Goal: Check status: Check status

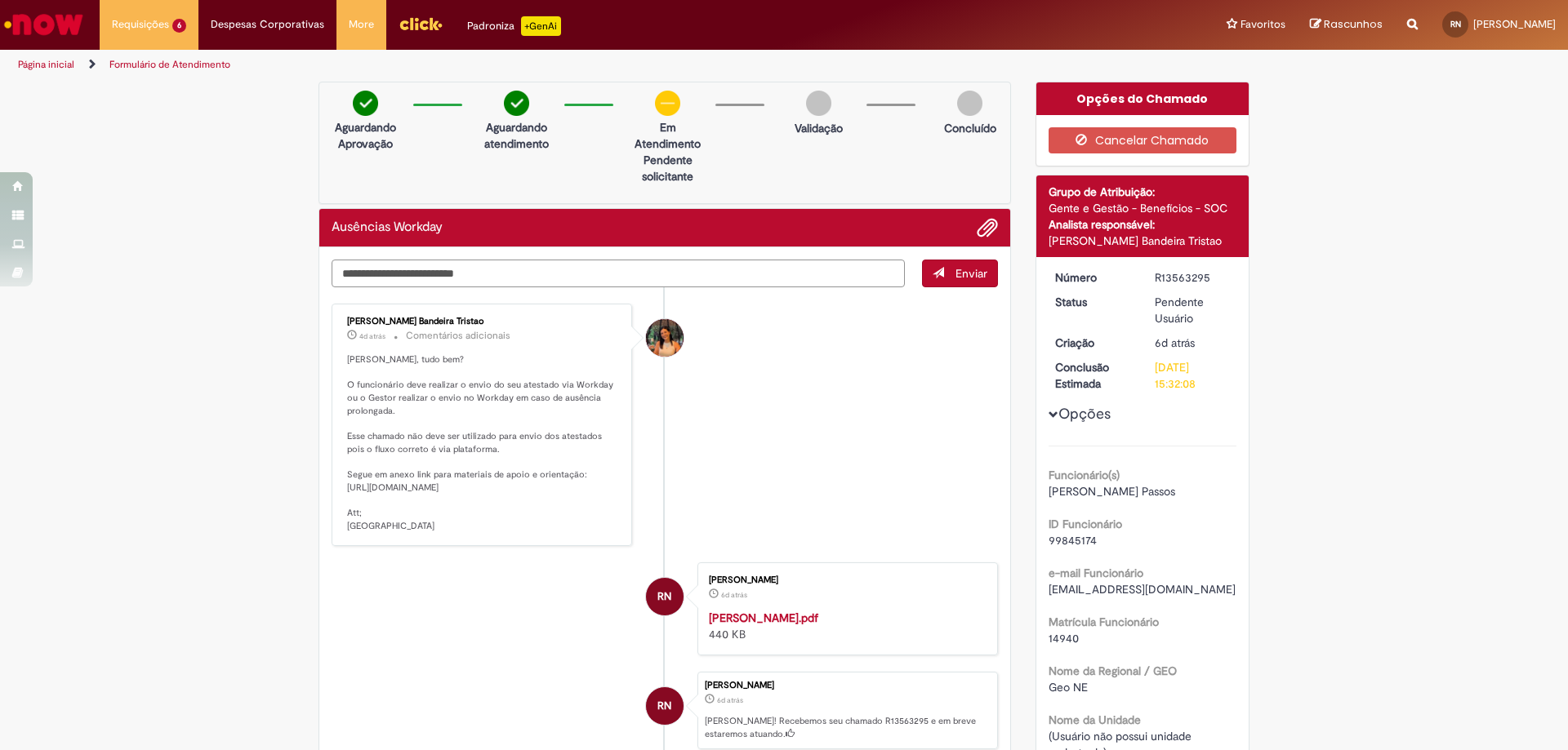
click at [479, 277] on textarea "Digite sua mensagem aqui..." at bounding box center [618, 273] width 574 height 28
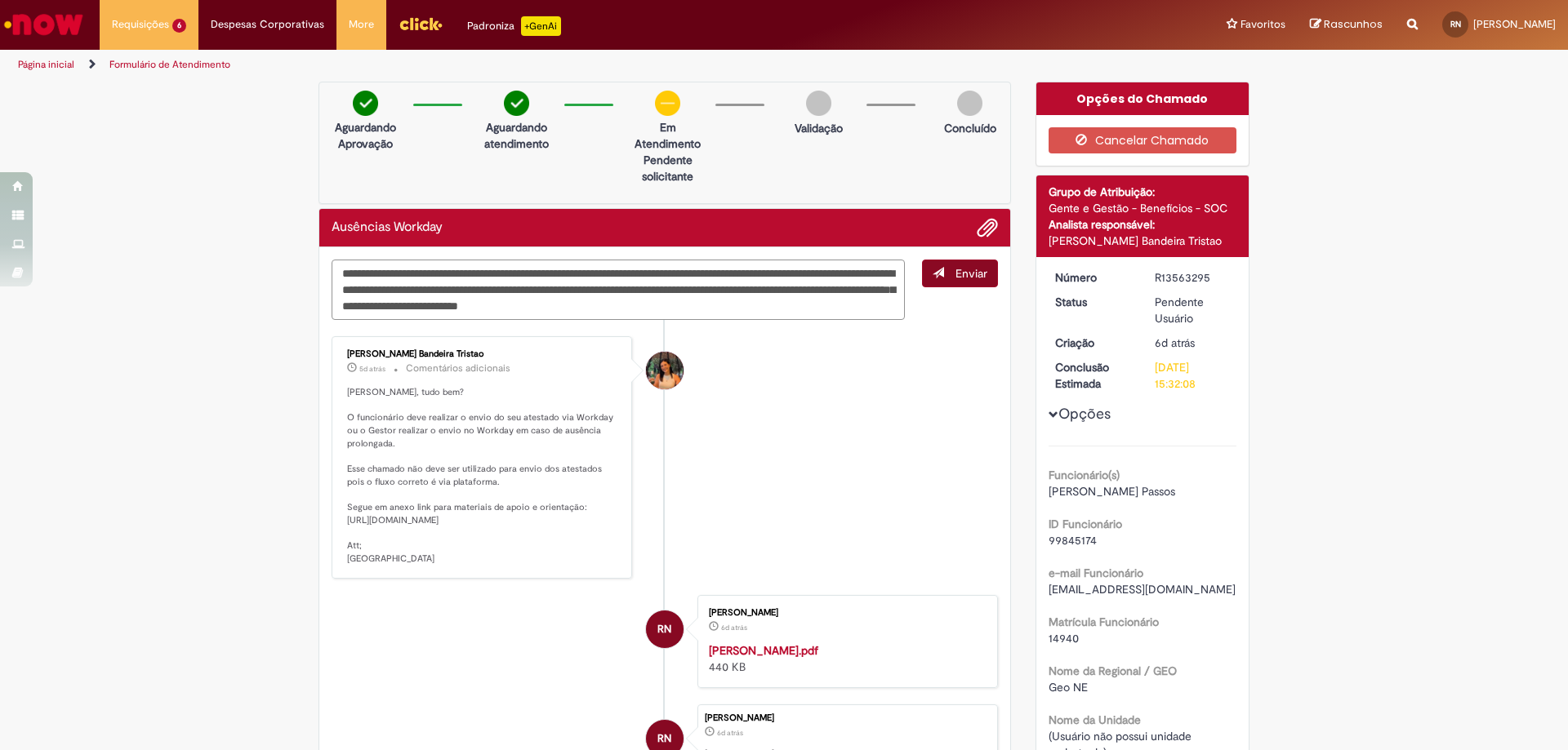
type textarea "**********"
click at [955, 287] on button "Enviar" at bounding box center [960, 273] width 76 height 28
click at [981, 234] on span "Adicionar anexos" at bounding box center [987, 228] width 19 height 19
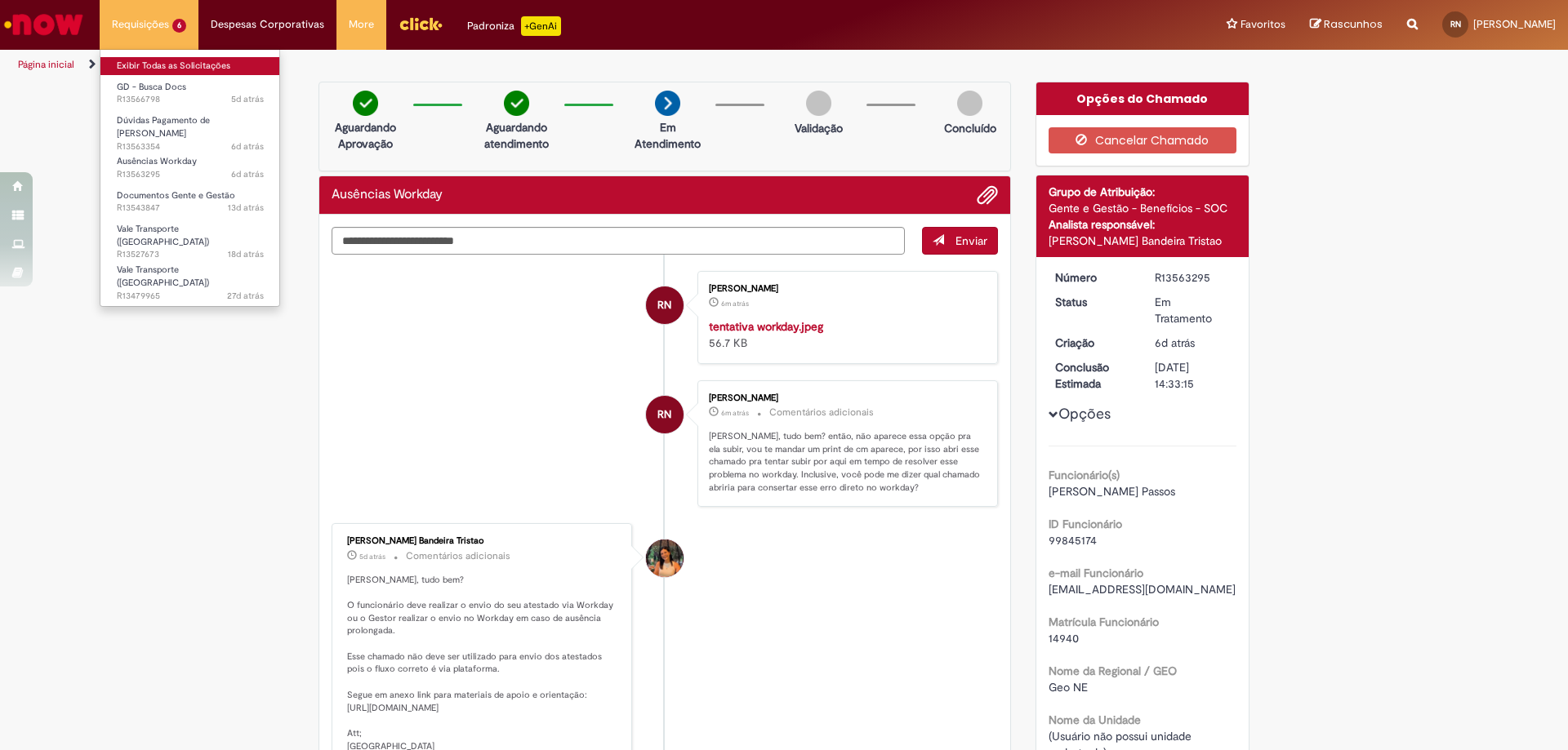
click at [146, 63] on link "Exibir Todas as Solicitações" at bounding box center [190, 66] width 180 height 18
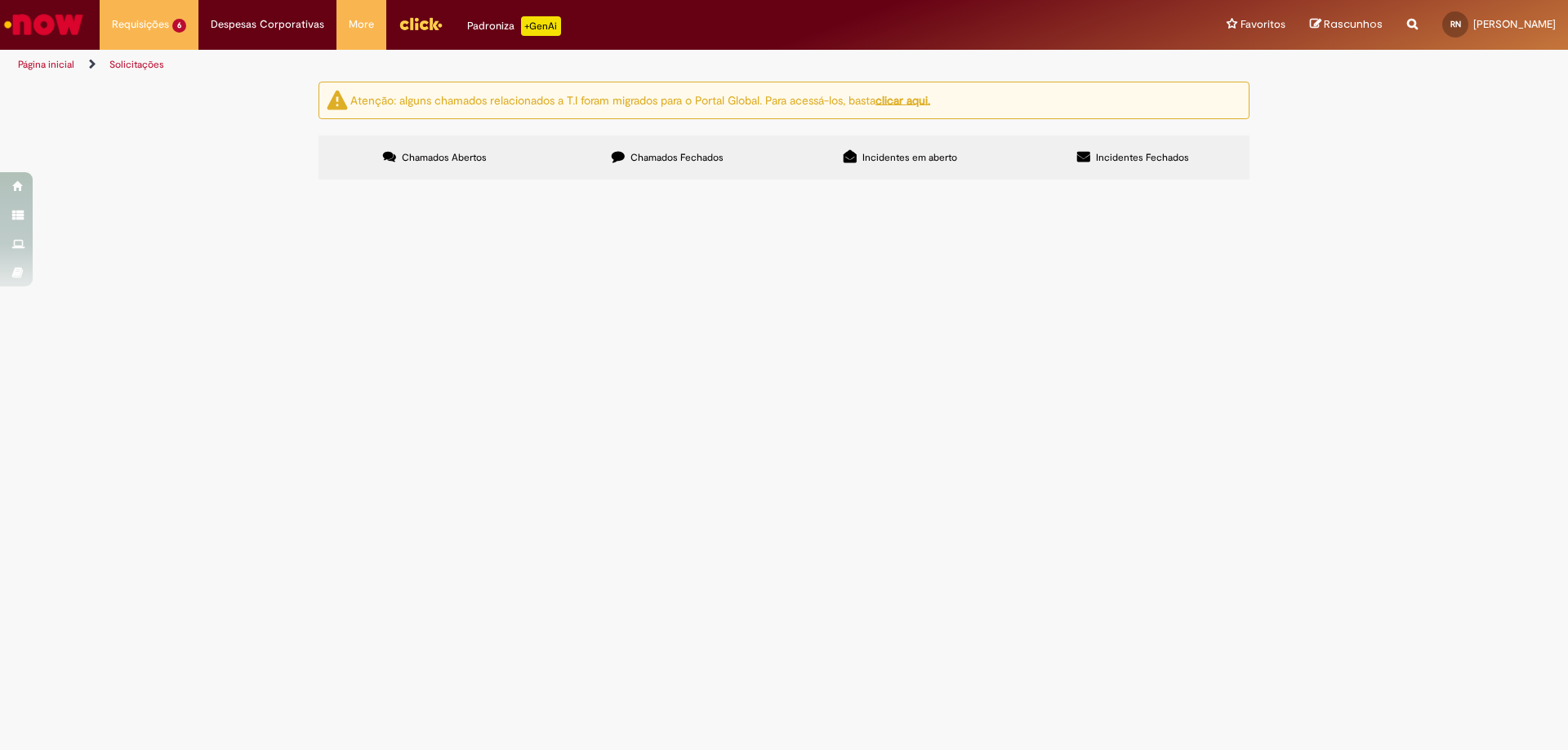
click at [697, 145] on label "Chamados Fechados" at bounding box center [667, 157] width 233 height 44
click at [935, 166] on label "Incidentes em aberto" at bounding box center [900, 157] width 233 height 44
click at [1163, 156] on span "Incidentes Fechados" at bounding box center [1142, 158] width 93 height 13
click at [561, 151] on label "Chamados Fechados" at bounding box center [667, 157] width 233 height 44
click at [686, 151] on span "Chamados Fechados" at bounding box center [677, 158] width 93 height 13
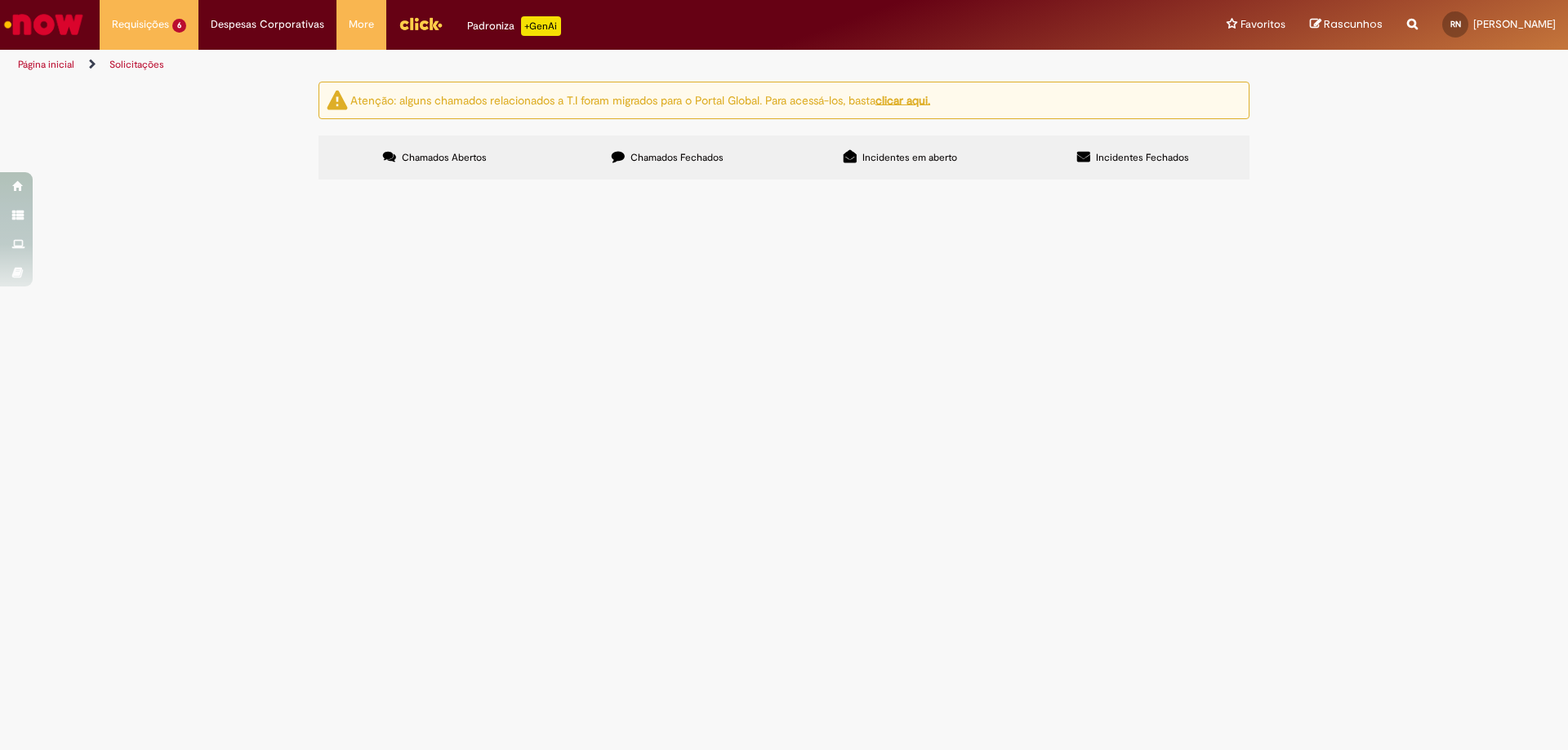
click at [0, 0] on span "Olá, boa tarde!! preciso da segunda via do contrato de trabalho da funcionaria …" at bounding box center [0, 0] width 0 height 0
click at [0, 0] on span "Admissão de Funcionário" at bounding box center [0, 0] width 0 height 0
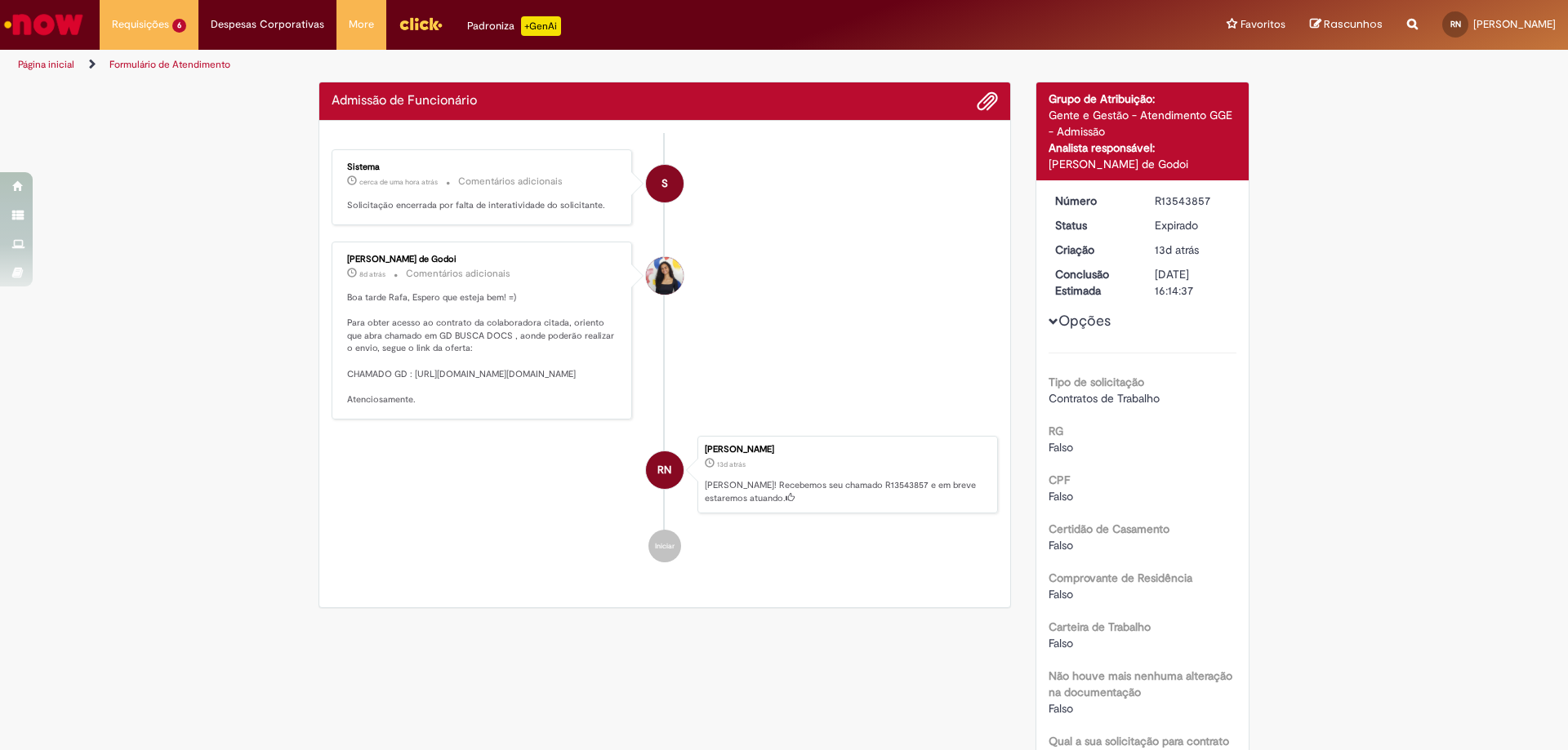
click at [430, 303] on p "Boa tarde Rafa, Espero que esteja bem! =) Para obter acesso ao contrato da cola…" at bounding box center [483, 349] width 272 height 115
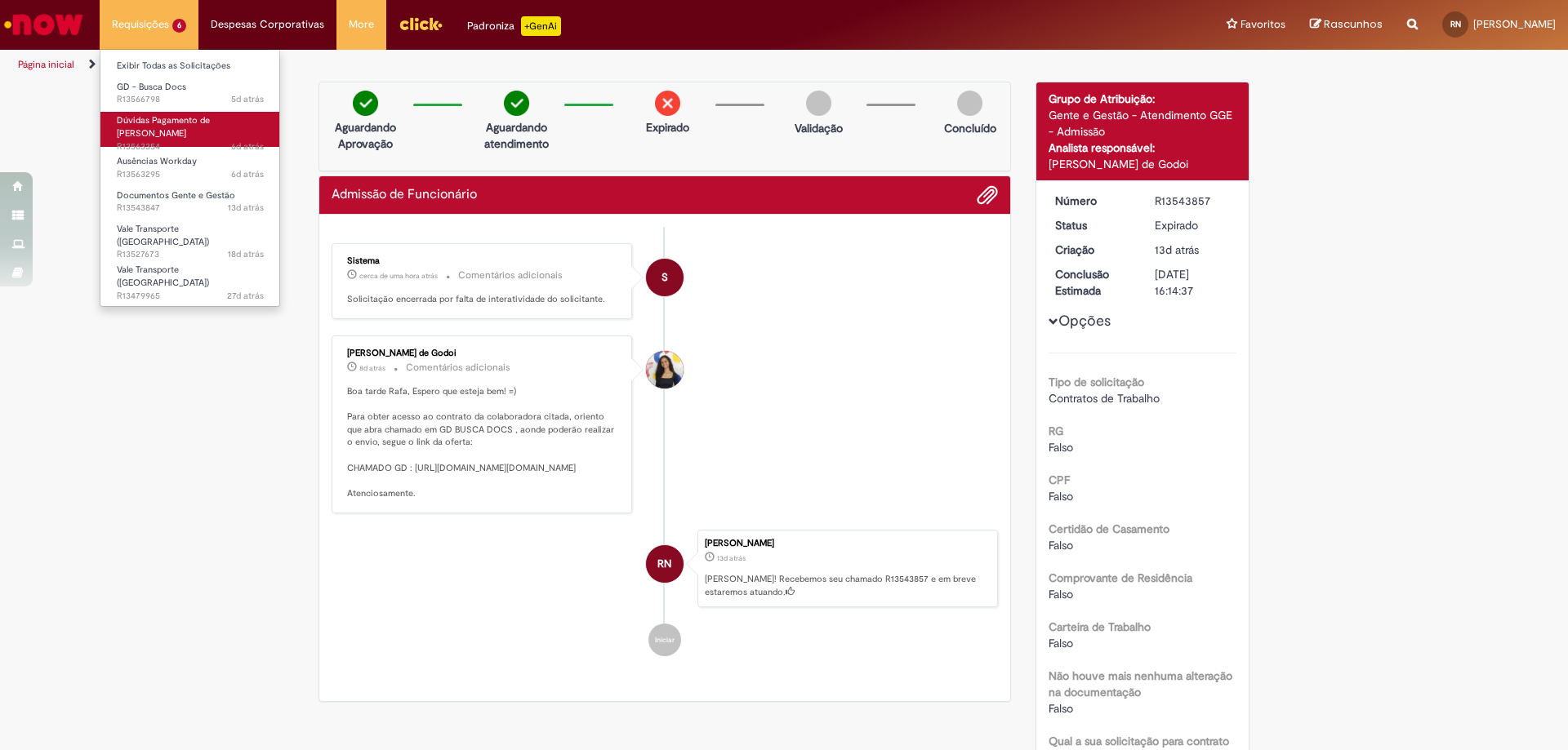
click at [211, 140] on span "6d atrás 6 dias atrás R13563354" at bounding box center [190, 147] width 147 height 13
click at [185, 121] on span "Dúvidas Pagamento de [PERSON_NAME]" at bounding box center [163, 127] width 93 height 25
click at [171, 117] on span "Dúvidas Pagamento de [PERSON_NAME]" at bounding box center [163, 127] width 93 height 25
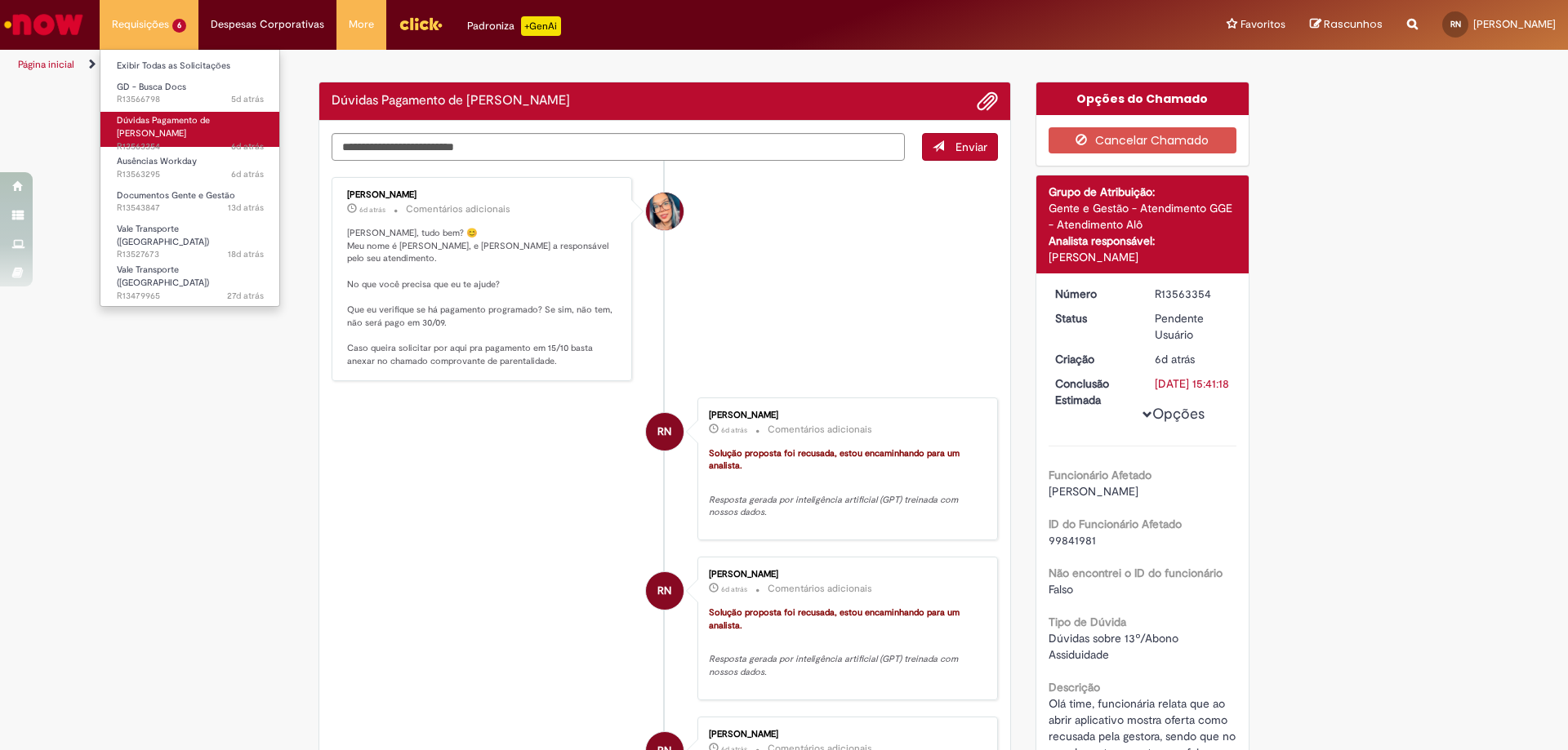
click at [132, 119] on span "Dúvidas Pagamento de [PERSON_NAME]" at bounding box center [163, 127] width 93 height 25
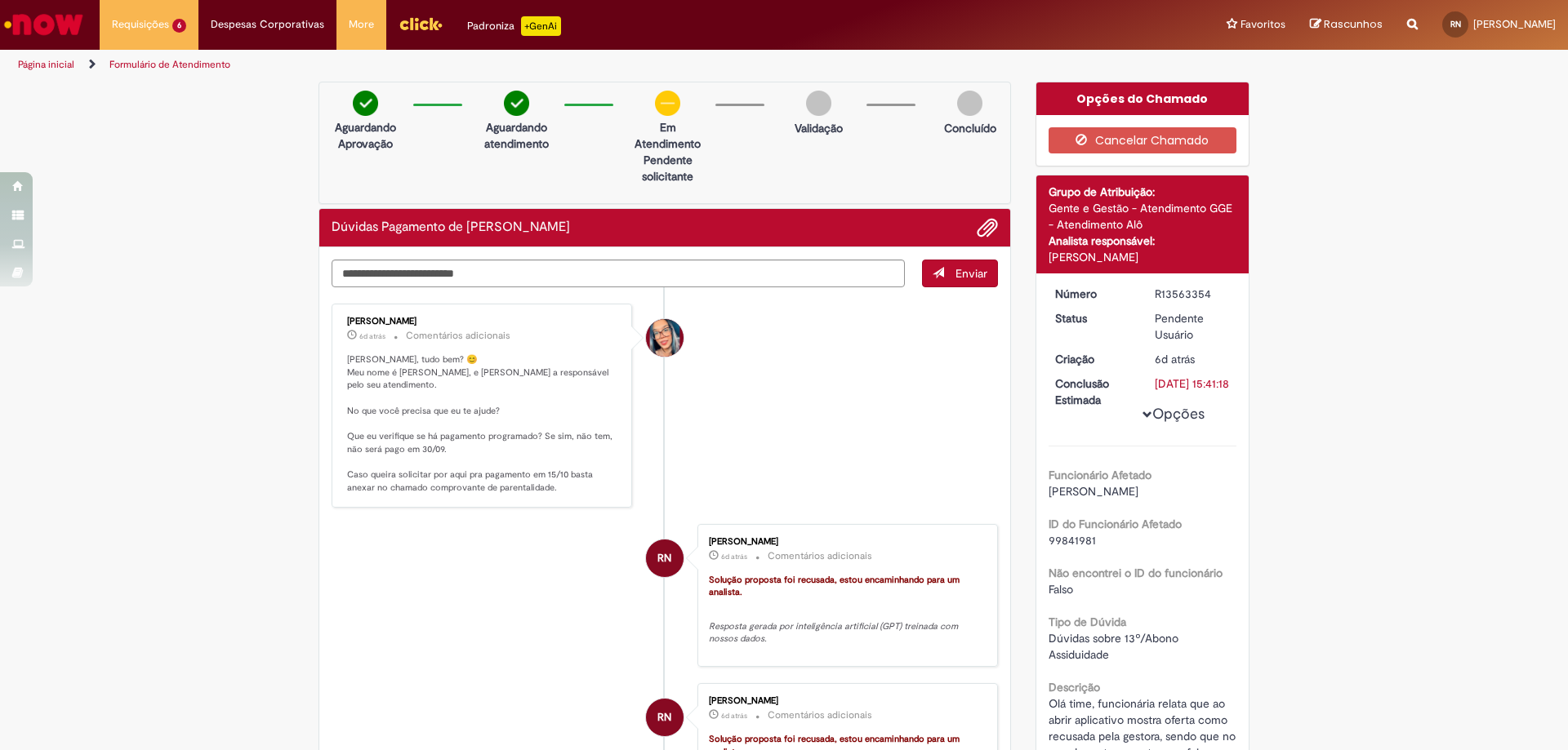
click at [1168, 295] on div "R13563354" at bounding box center [1193, 293] width 76 height 16
copy div "R13563354"
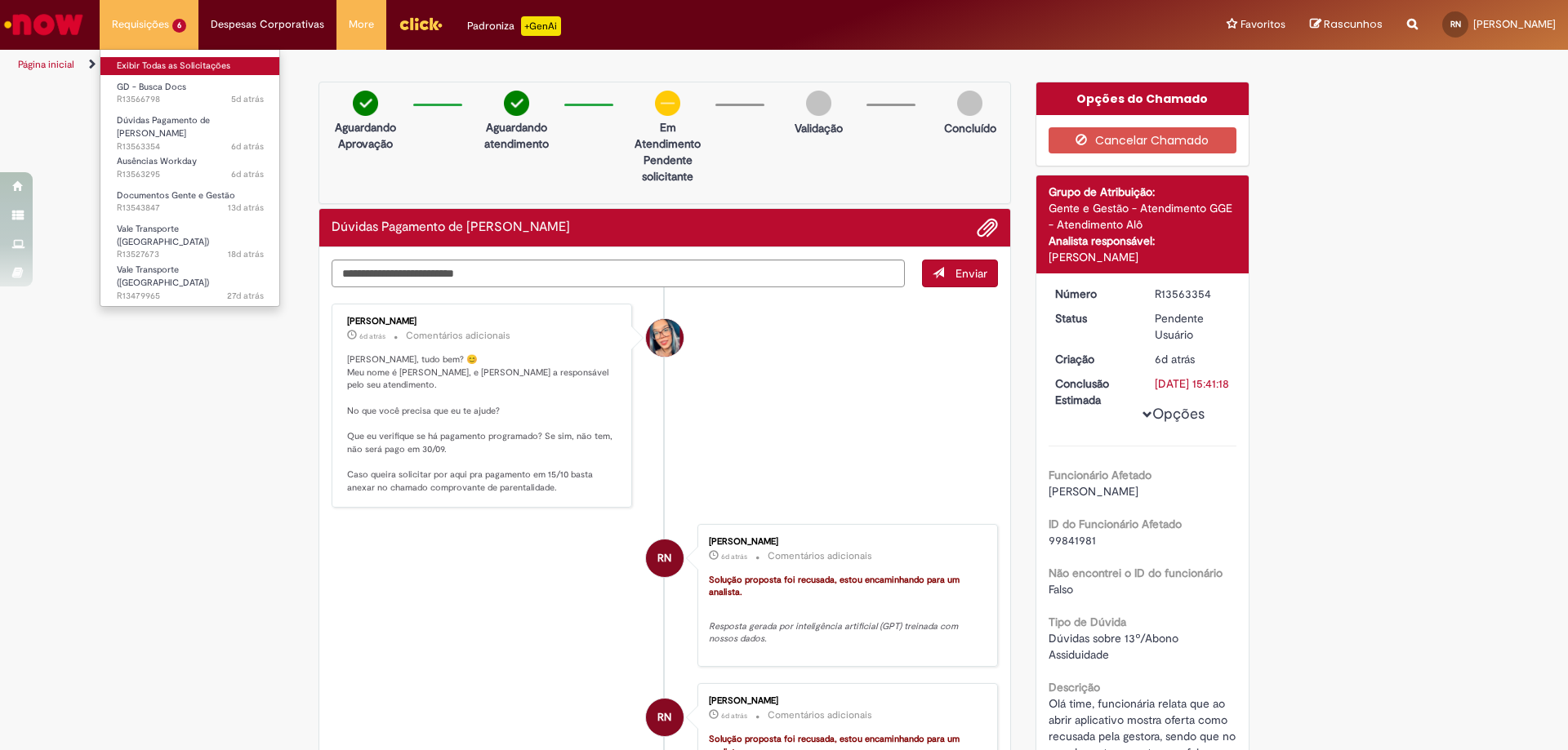
click at [214, 71] on link "Exibir Todas as Solicitações" at bounding box center [190, 66] width 180 height 18
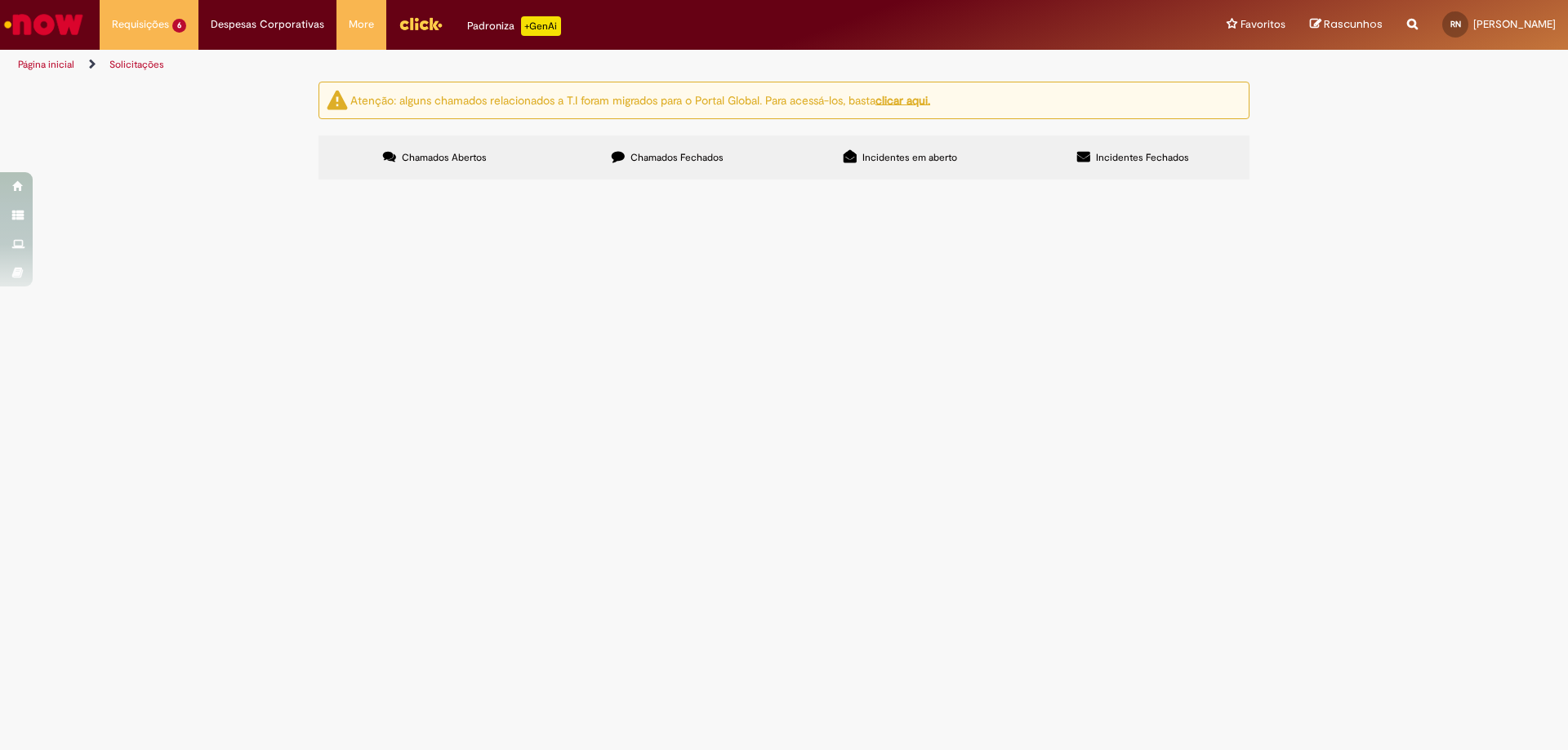
click at [635, 172] on label "Chamados Fechados" at bounding box center [667, 157] width 233 height 44
click at [906, 172] on label "Incidentes em aberto" at bounding box center [900, 157] width 233 height 44
click at [1101, 147] on label "Incidentes Fechados" at bounding box center [1133, 157] width 233 height 44
click at [670, 170] on label "Chamados Fechados" at bounding box center [667, 157] width 233 height 44
click at [446, 156] on span "Chamados Abertos" at bounding box center [444, 158] width 85 height 13
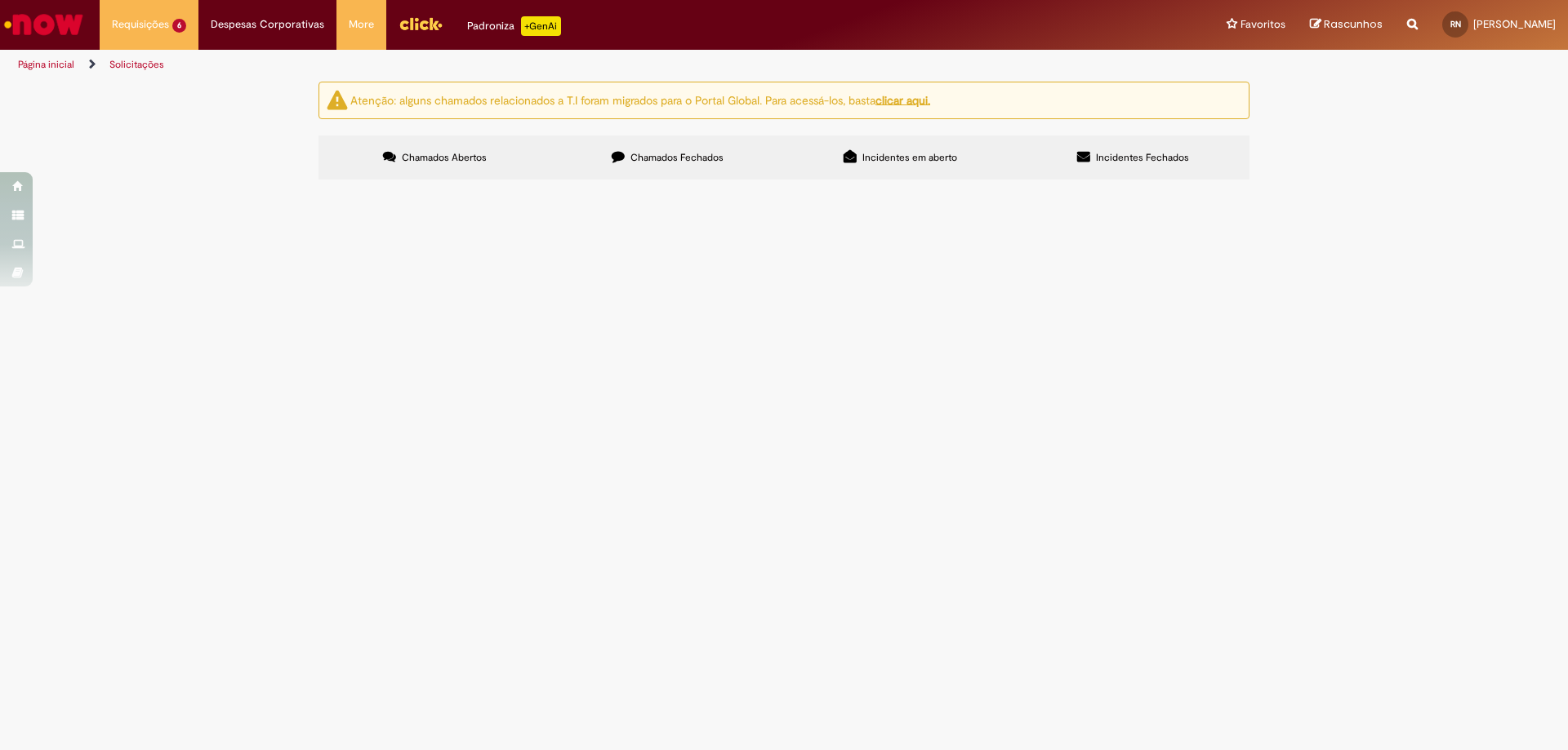
click at [0, 0] on button at bounding box center [0, 0] width 0 height 0
click at [0, 0] on span "O funcionário [PERSON_NAME] (99845174) precisou ser afastado do trabalho durant…" at bounding box center [0, 0] width 0 height 0
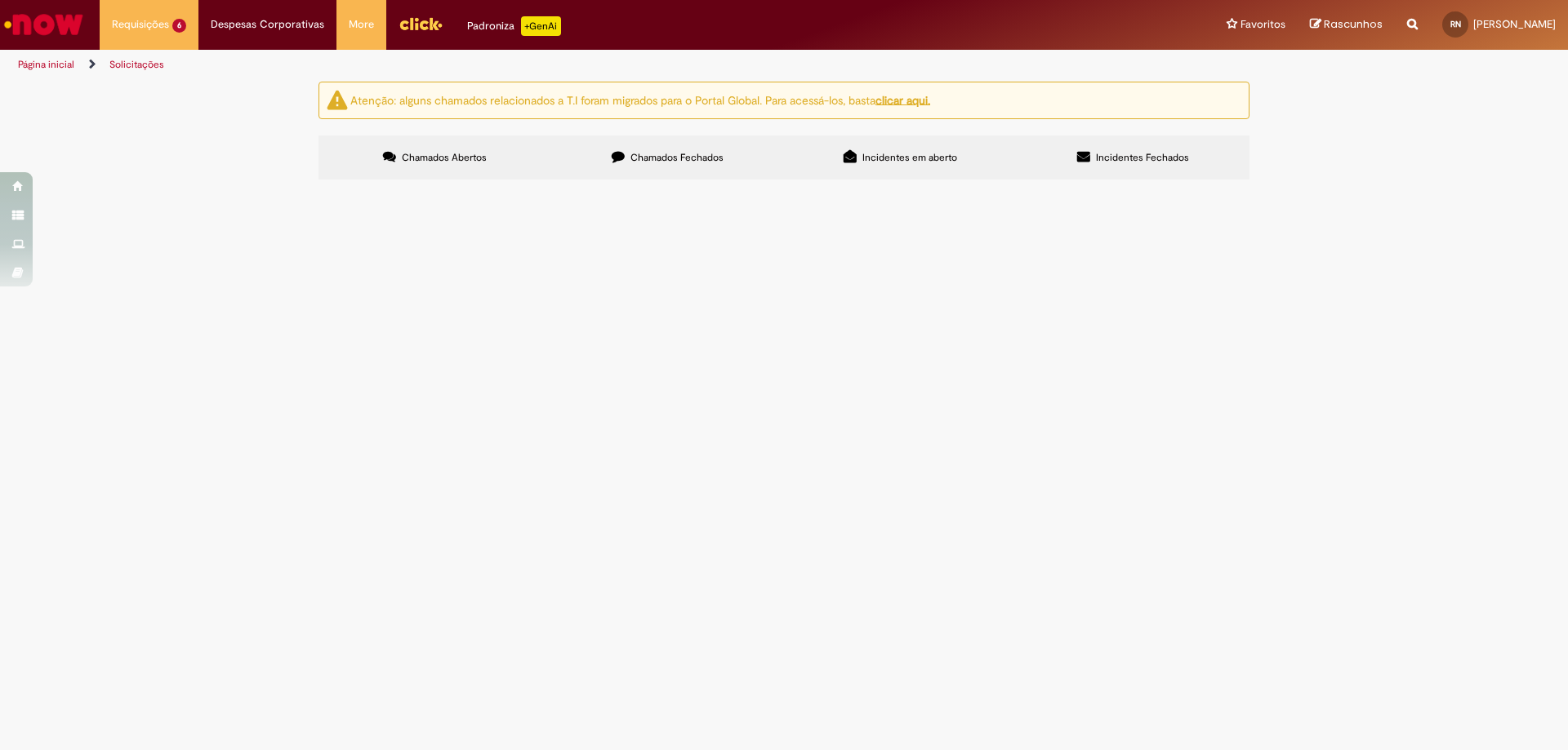
click at [0, 0] on td "O funcionário [PERSON_NAME] (99845174) precisou ser afastado do trabalho durant…" at bounding box center [0, 0] width 0 height 0
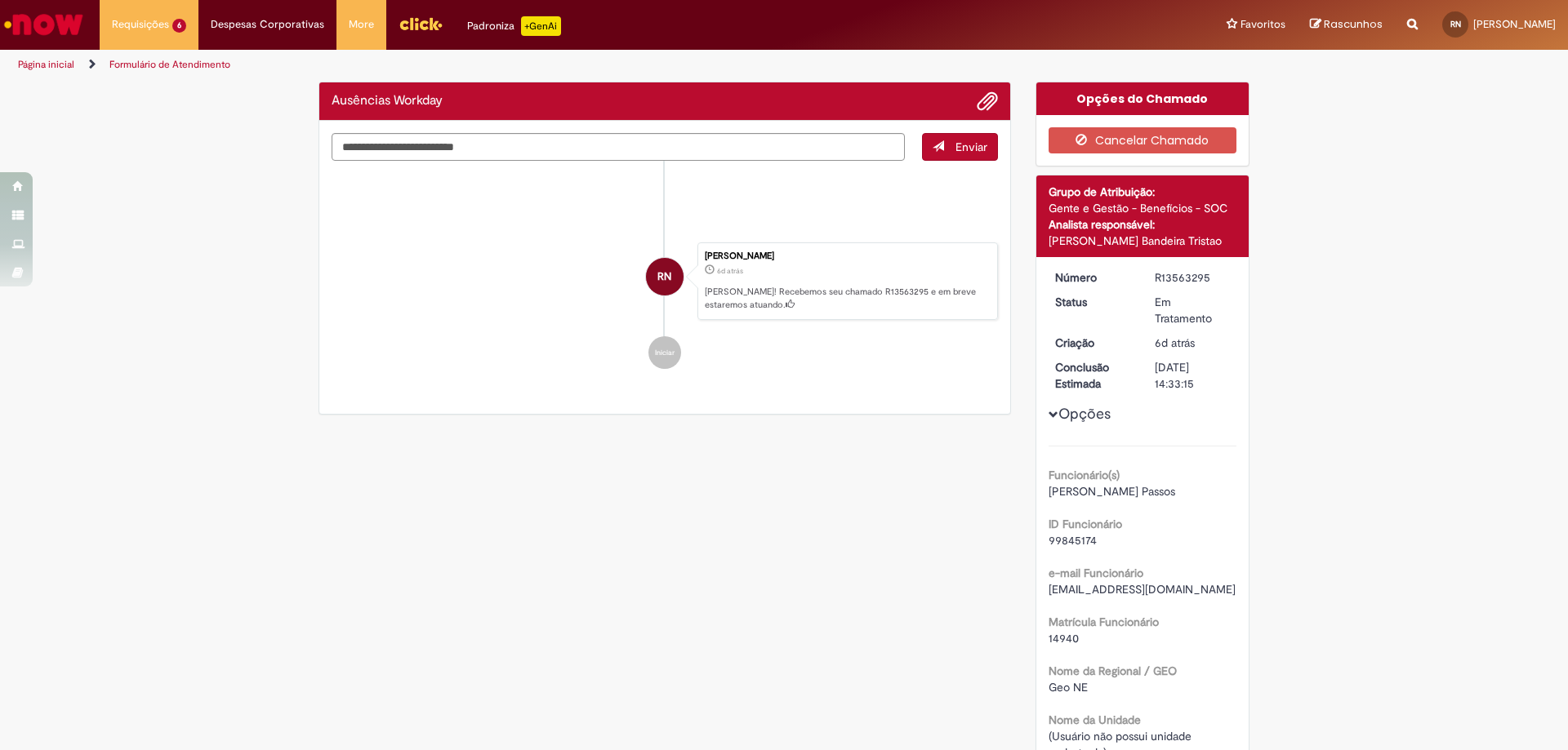
click at [364, 372] on div "Verificar Código de Barras Ausências Workday Enviar RN [PERSON_NAME] 13m atrás …" at bounding box center [784, 646] width 956 height 1129
click at [364, 372] on ul "RN [PERSON_NAME] 13m atrás 13 minutos atrás tentativa workday.jpeg 56.7 KB RN […" at bounding box center [665, 273] width 666 height 225
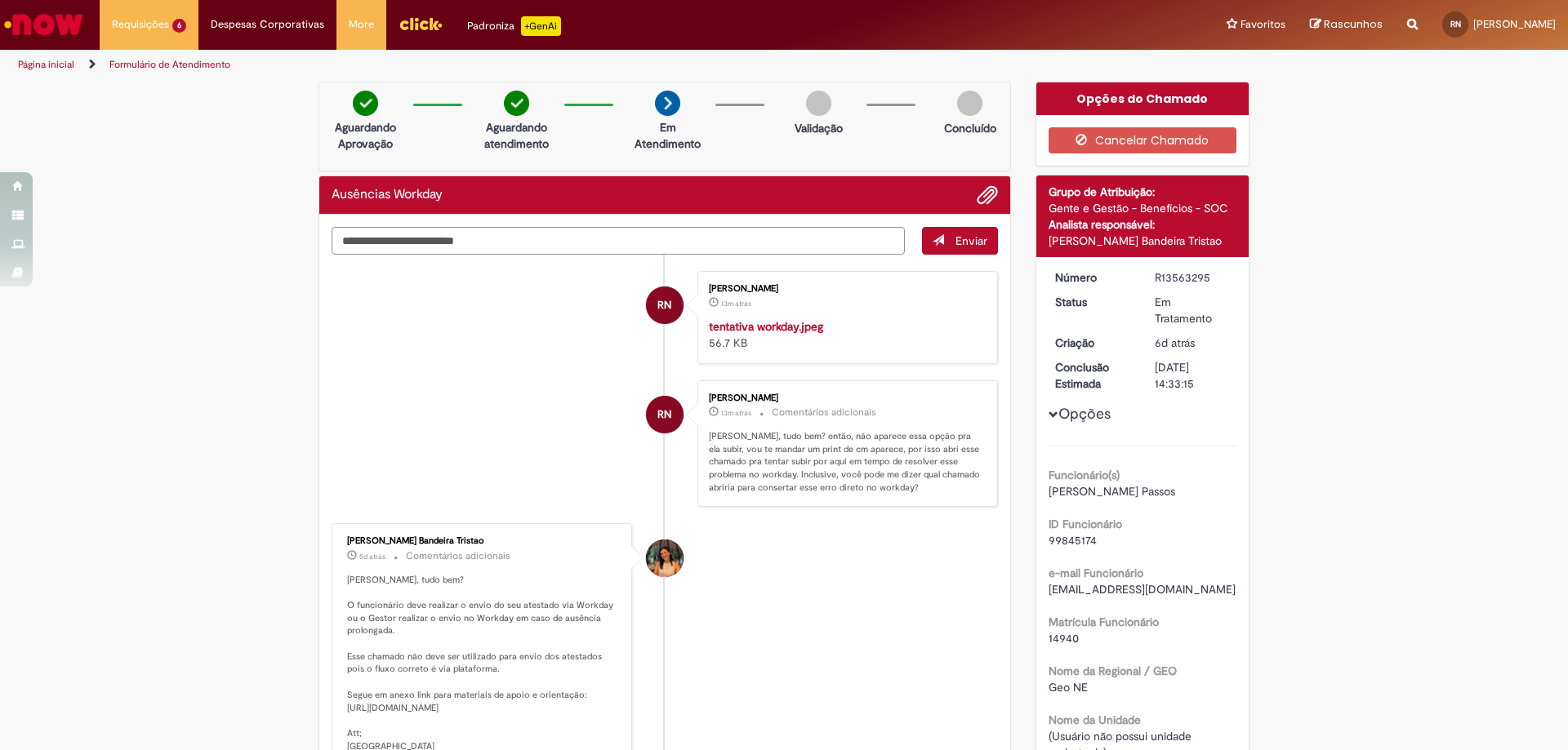
click at [551, 147] on div "Aguardando Aprovação Aguardando atendimento Em Atendimento Em Atendimento Valid…" at bounding box center [665, 126] width 692 height 90
click at [534, 238] on textarea "Digite sua mensagem aqui..." at bounding box center [618, 240] width 574 height 28
type textarea "**********"
click at [973, 235] on span "Enviar" at bounding box center [972, 240] width 32 height 14
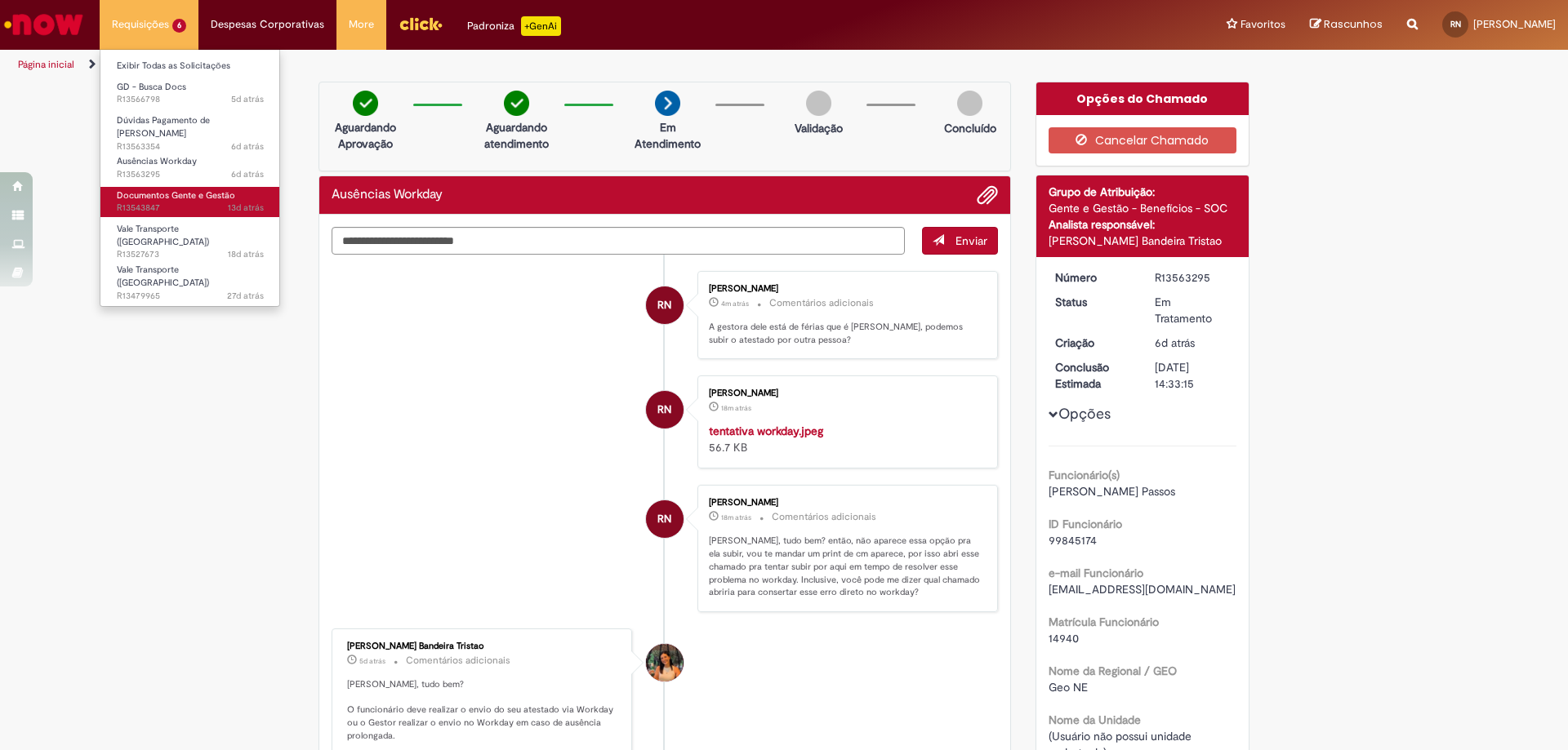
click at [193, 190] on span "Documentos Gente e Gestão" at bounding box center [176, 195] width 119 height 13
click at [155, 191] on span "Documentos Gente e Gestão" at bounding box center [176, 195] width 119 height 13
click at [162, 189] on span "Documentos Gente e Gestão" at bounding box center [176, 195] width 119 height 13
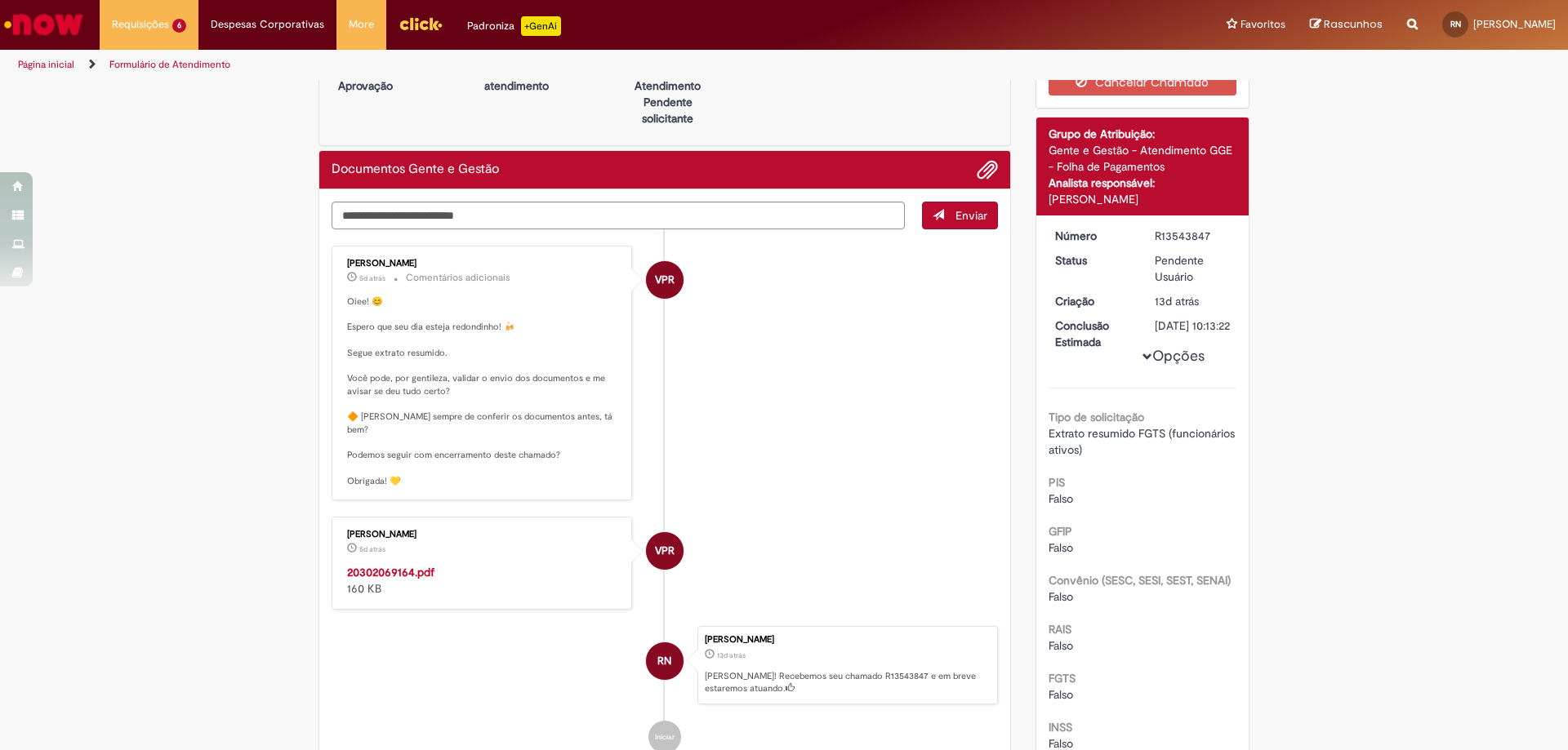
scroll to position [140, 0]
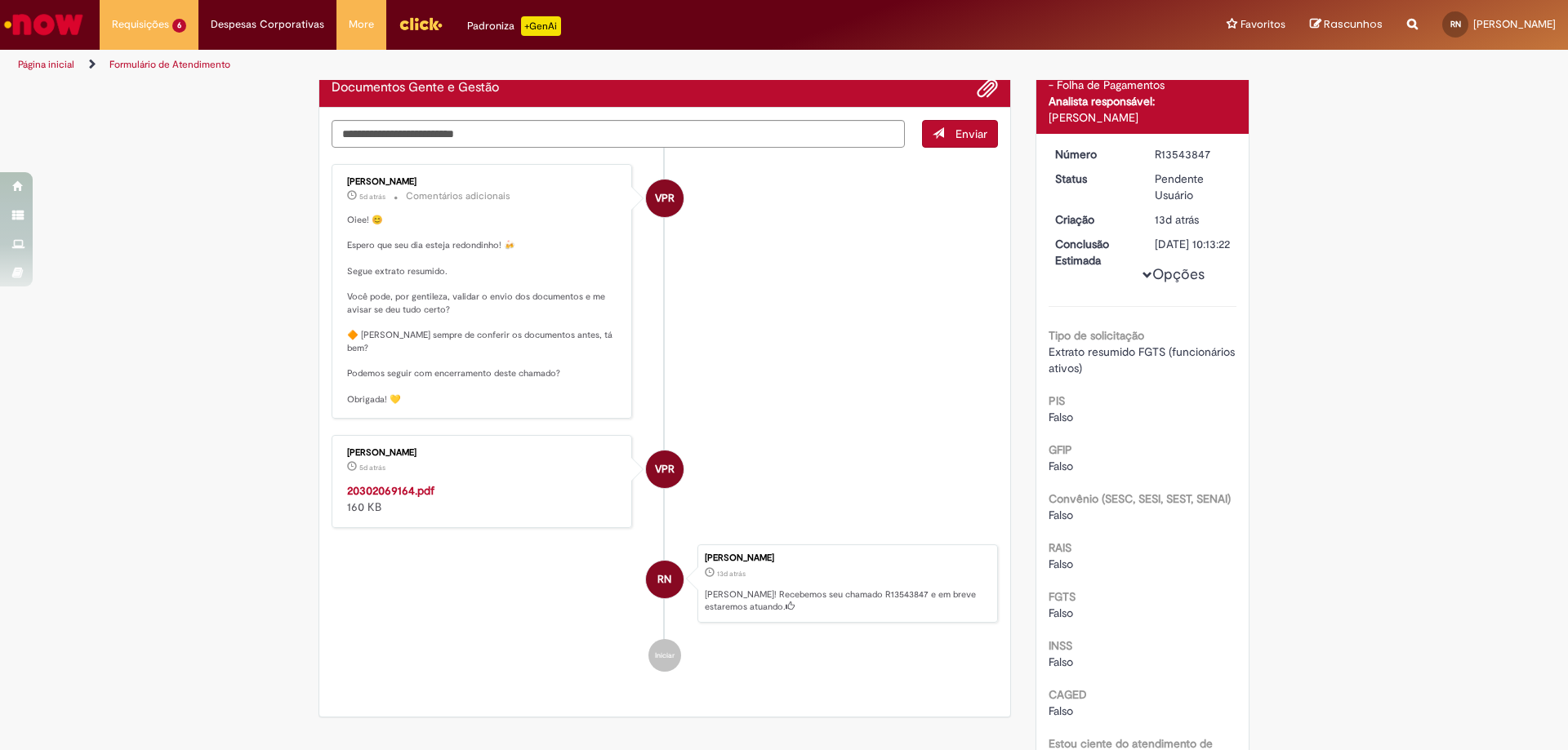
click at [419, 483] on strong "20302069164.pdf" at bounding box center [391, 490] width 87 height 14
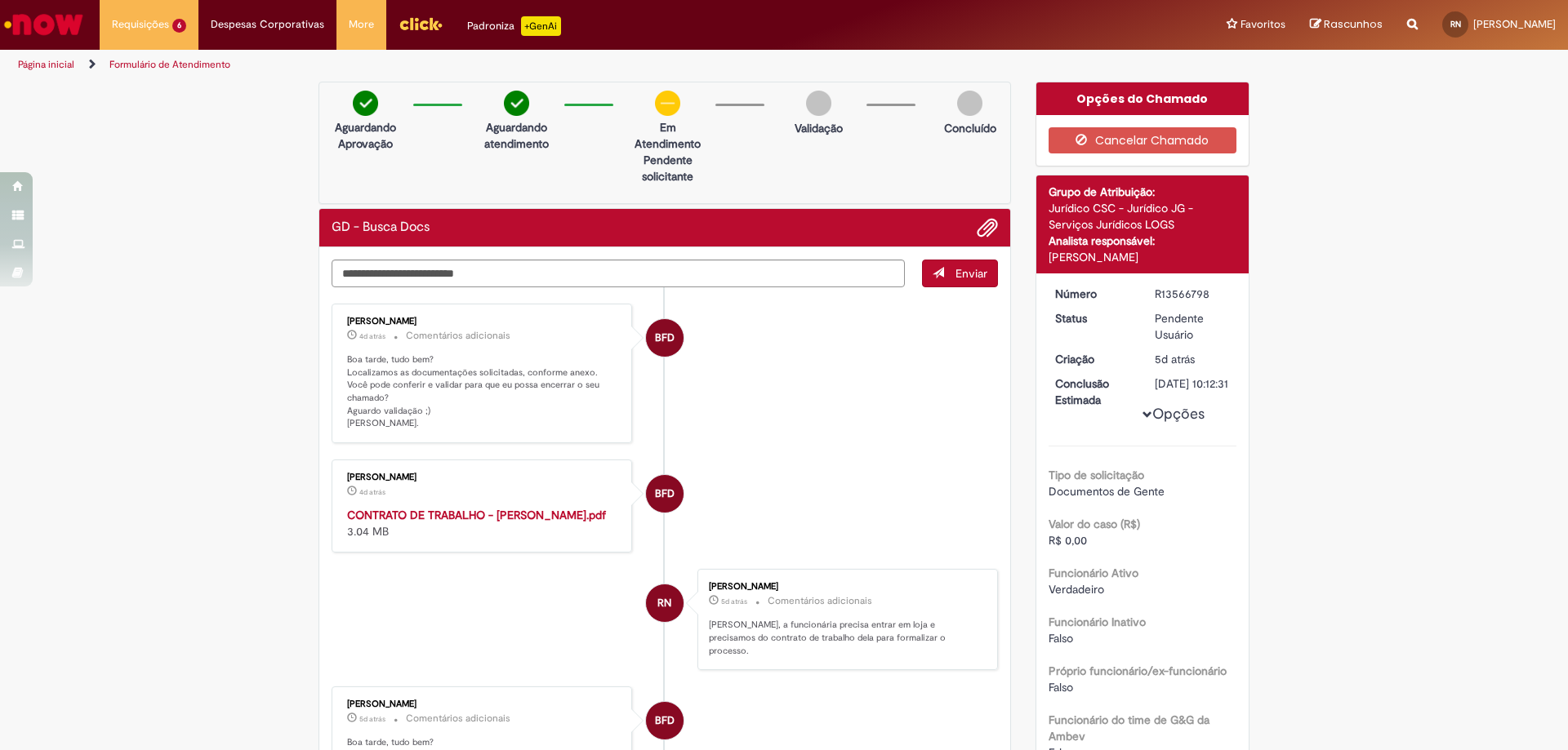
scroll to position [163, 0]
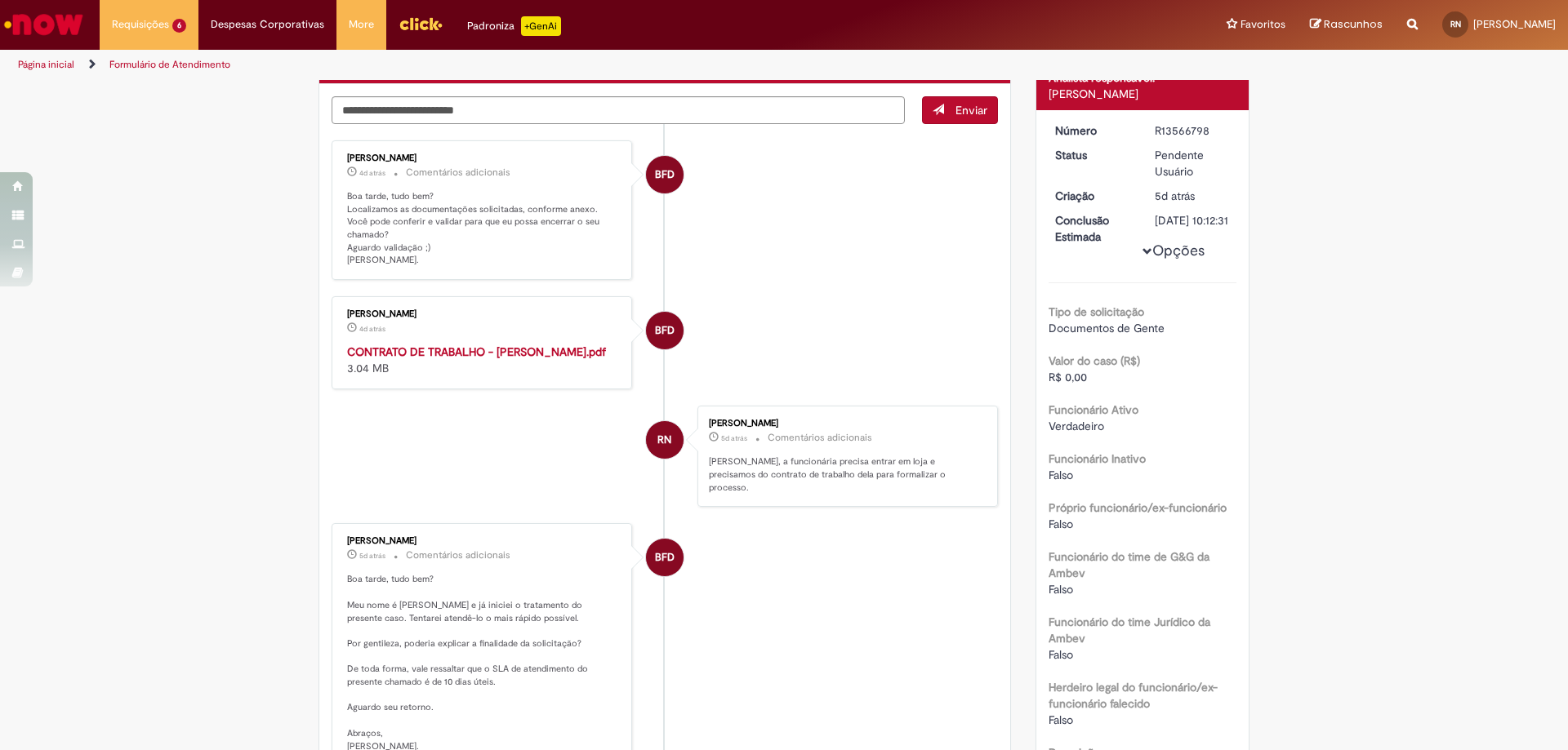
click at [438, 350] on strong "CONTRATO DE TRABALHO - STEPHANY DOS SANTOS FONSECA.pdf" at bounding box center [477, 351] width 259 height 14
